Goal: Communication & Community: Answer question/provide support

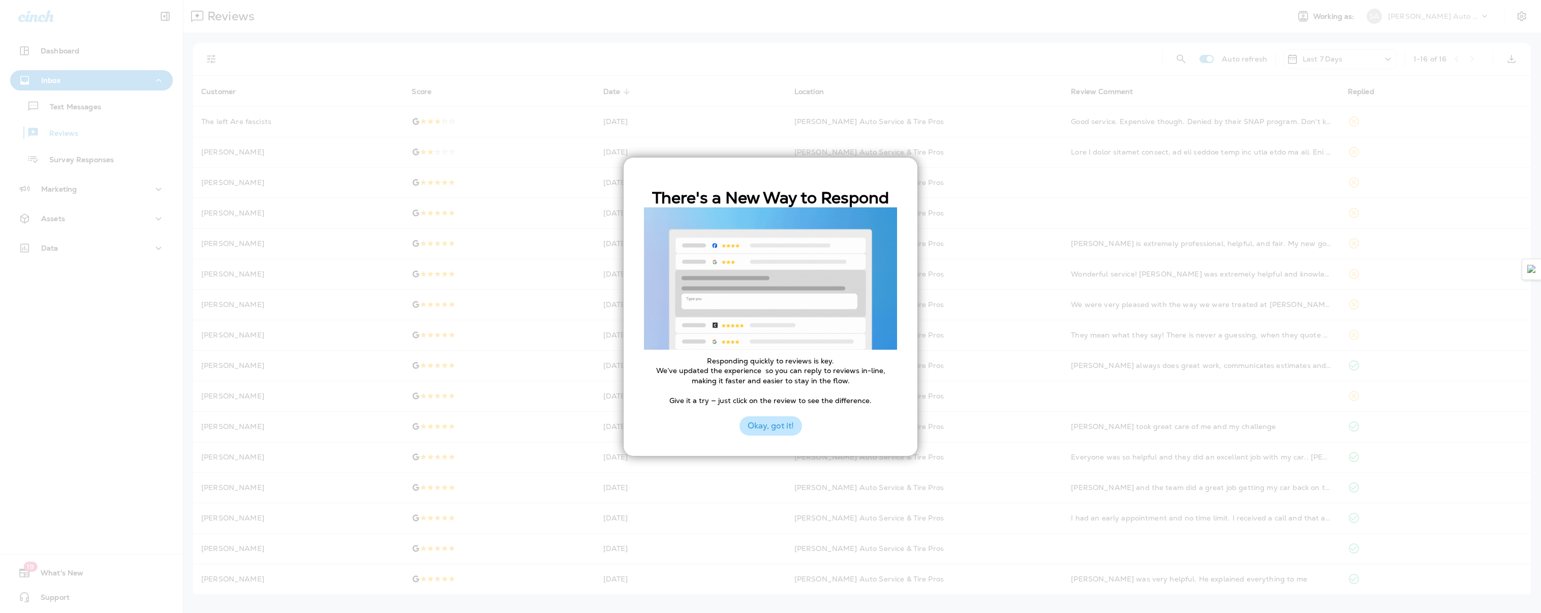
click at [774, 430] on button "Okay, got it!" at bounding box center [770, 425] width 62 height 19
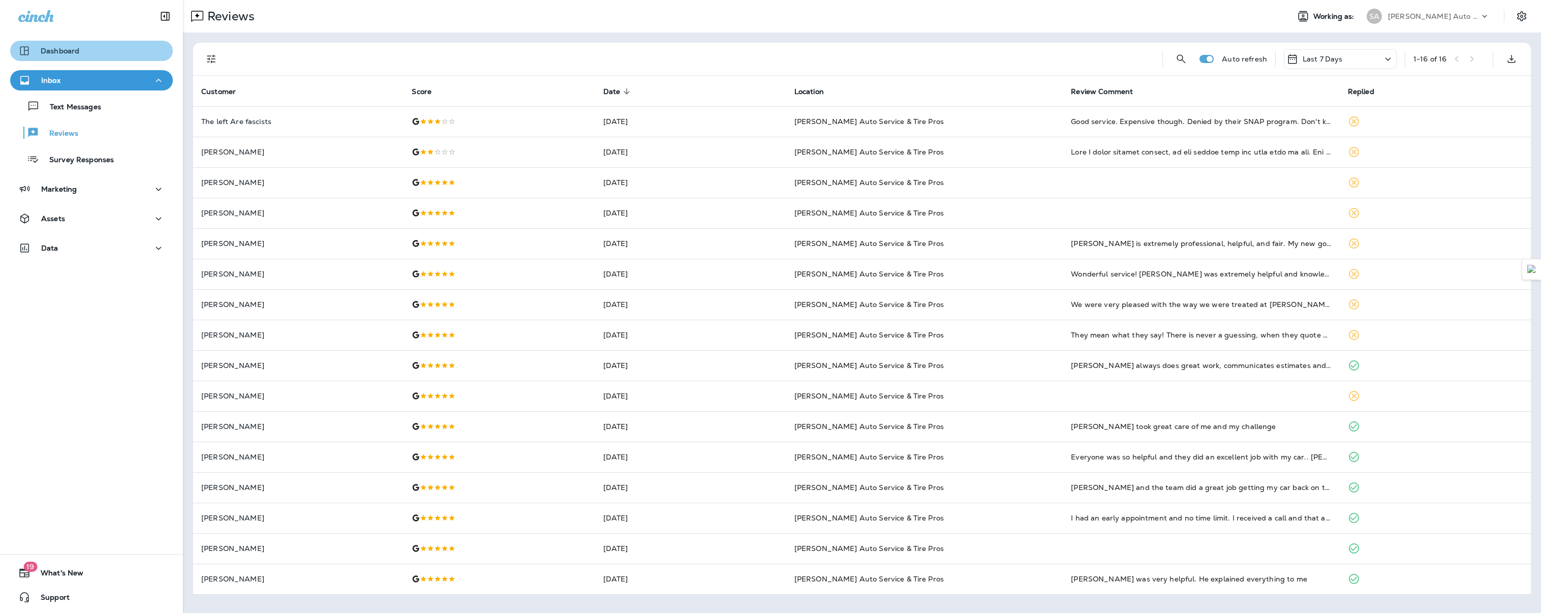
click at [92, 59] on button "Dashboard" at bounding box center [91, 51] width 163 height 20
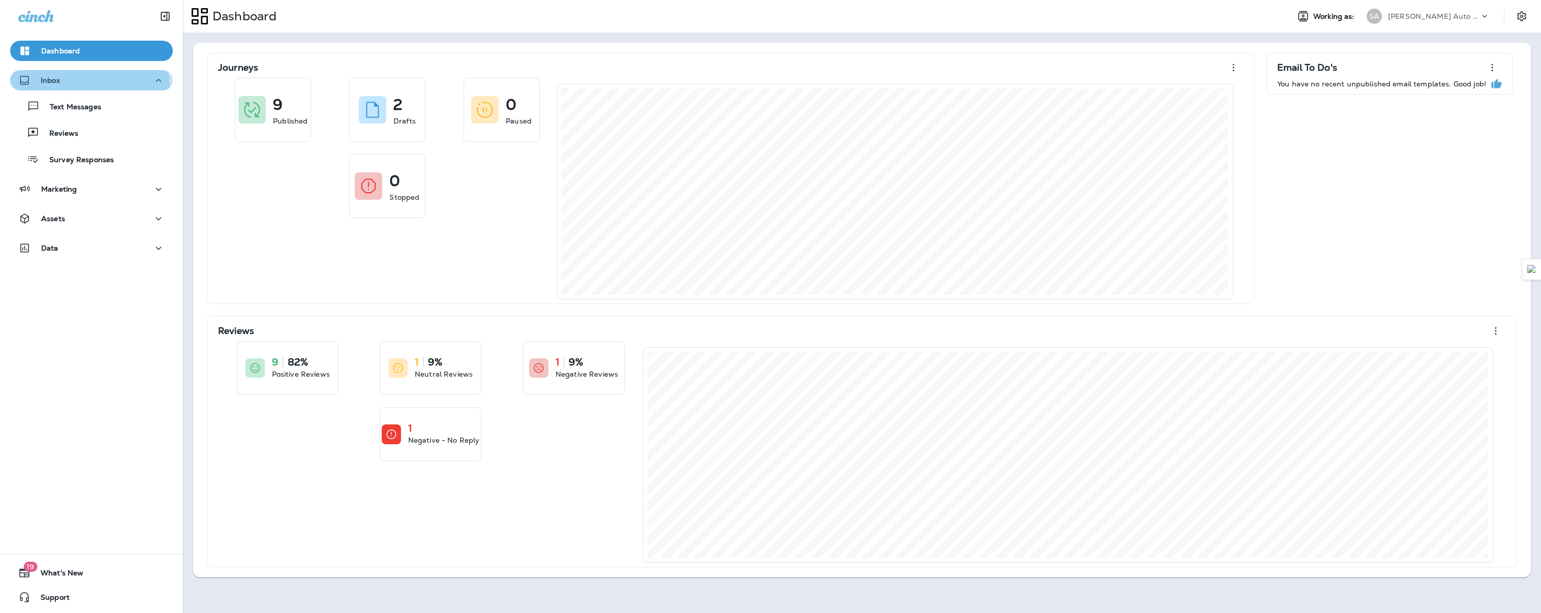
click at [85, 86] on div "Inbox" at bounding box center [91, 80] width 146 height 13
click at [86, 108] on p "Text Messages" at bounding box center [70, 108] width 61 height 10
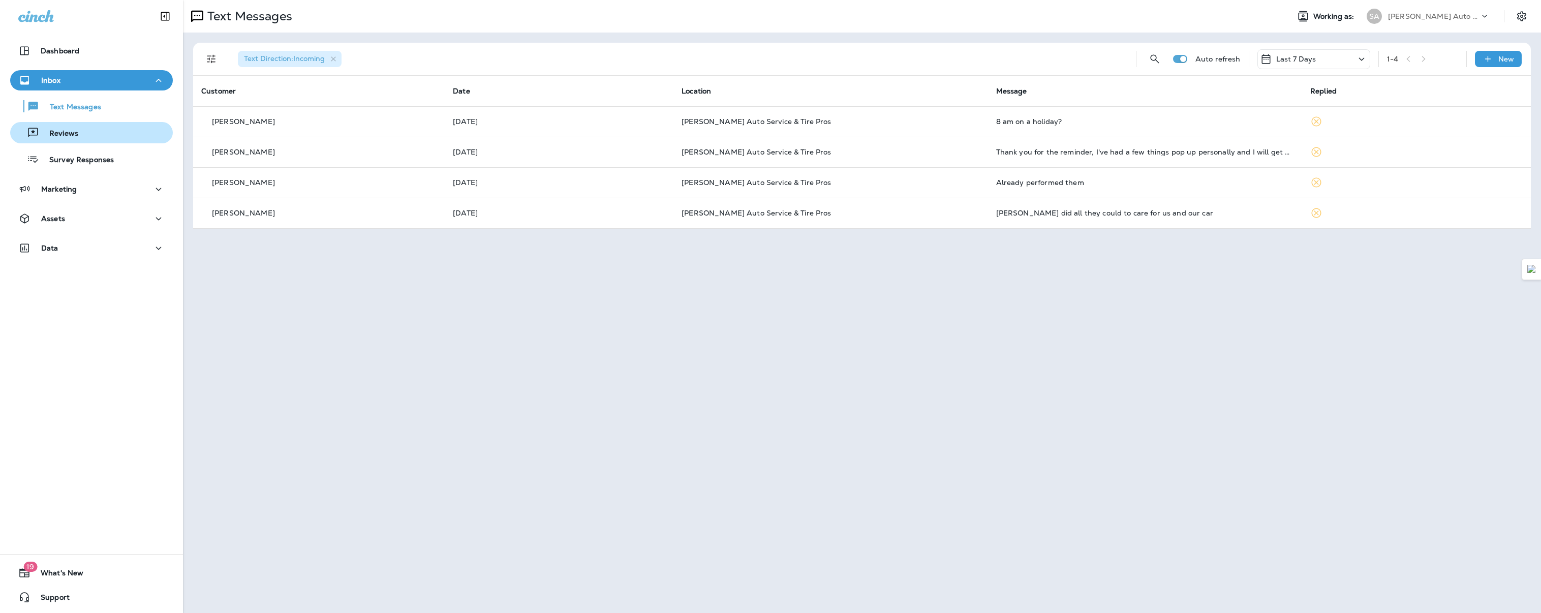
click at [75, 137] on p "Reviews" at bounding box center [58, 134] width 39 height 10
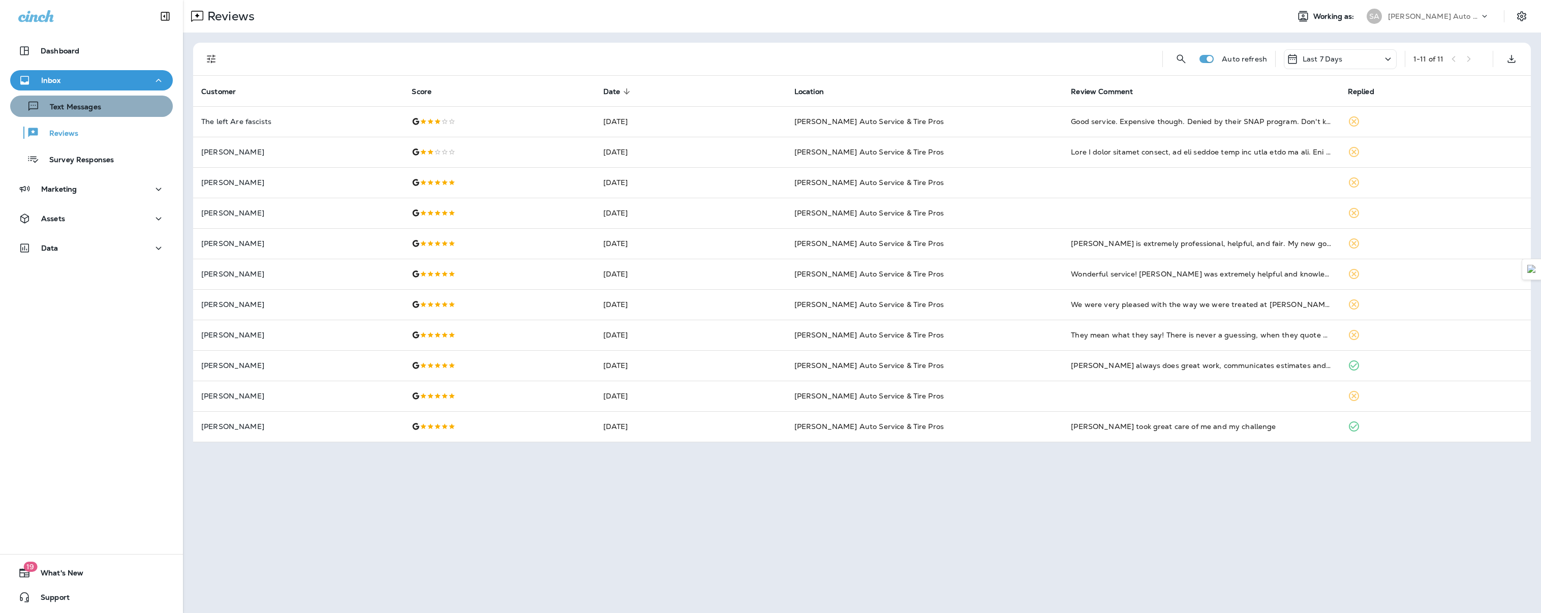
click at [108, 112] on div "Text Messages" at bounding box center [91, 106] width 154 height 15
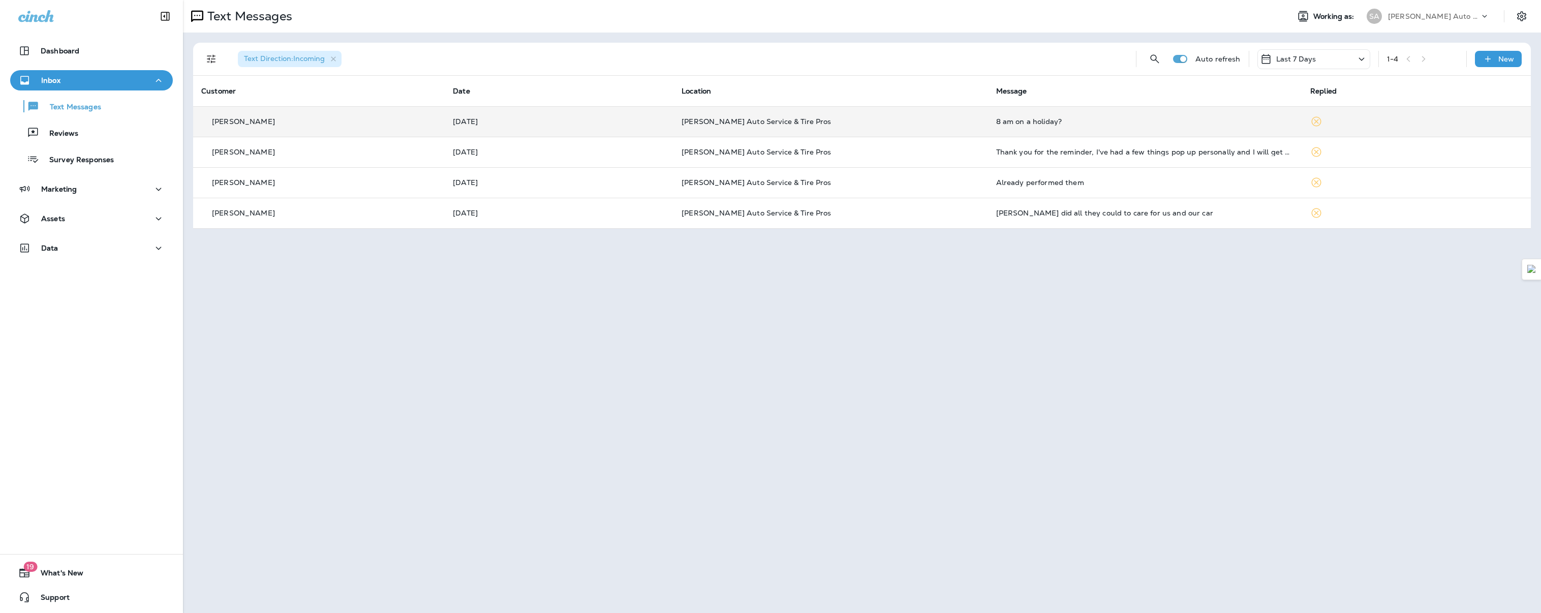
click at [327, 133] on td "[PERSON_NAME]" at bounding box center [319, 121] width 252 height 30
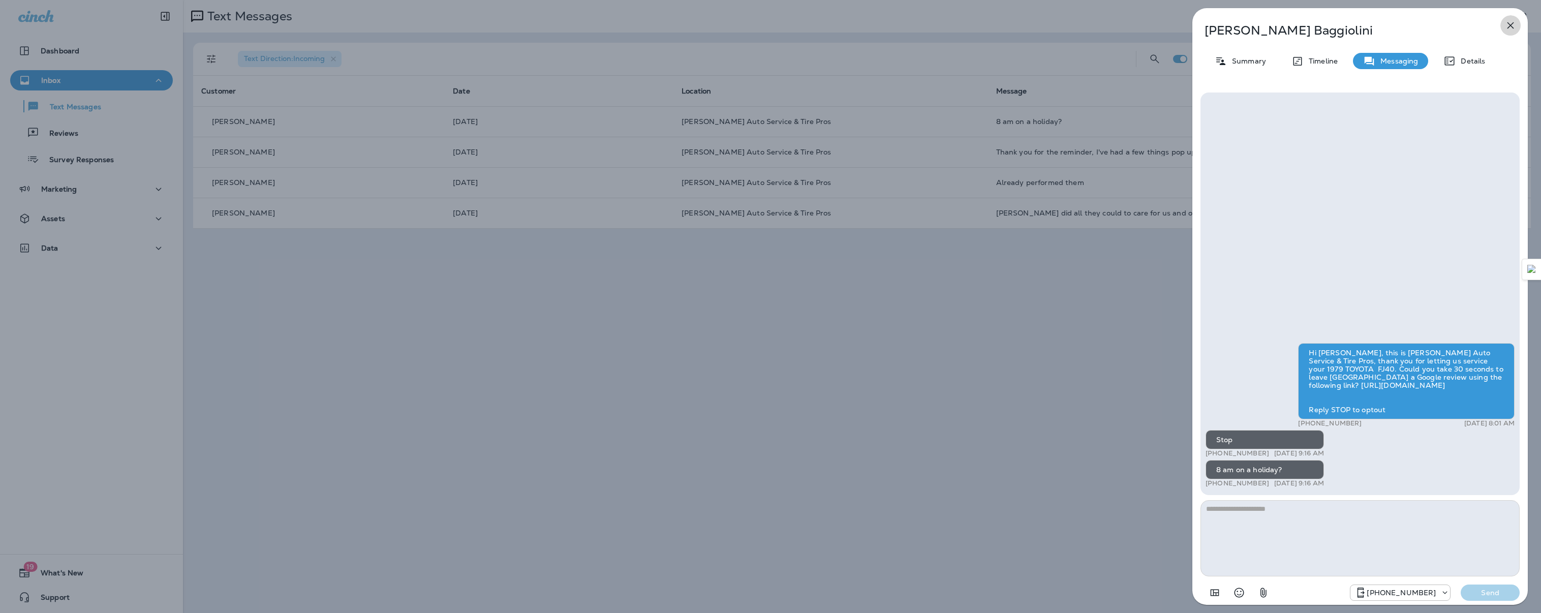
click at [1516, 28] on icon "button" at bounding box center [1510, 25] width 12 height 12
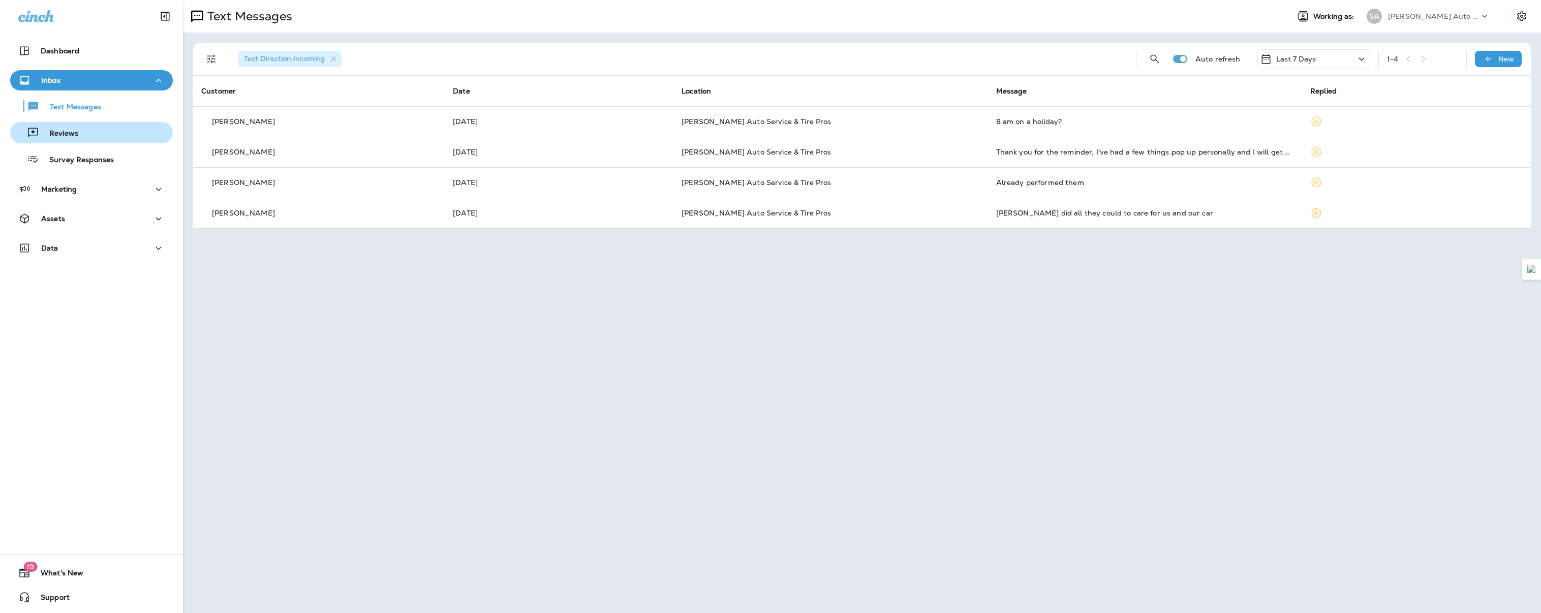
click at [92, 142] on button "Reviews" at bounding box center [91, 132] width 163 height 21
